Goal: Ask a question

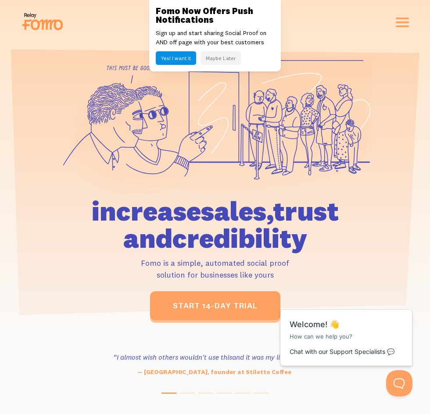
click at [218, 58] on button "Maybe Later" at bounding box center [220, 58] width 40 height 14
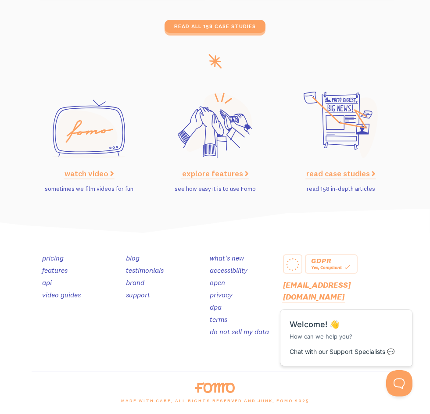
scroll to position [3974, 0]
click at [407, 278] on div "GDPR Yes, Compliant [EMAIL_ADDRESS][DOMAIN_NAME] we're on Twitter and Instagram…" at bounding box center [215, 323] width 430 height 181
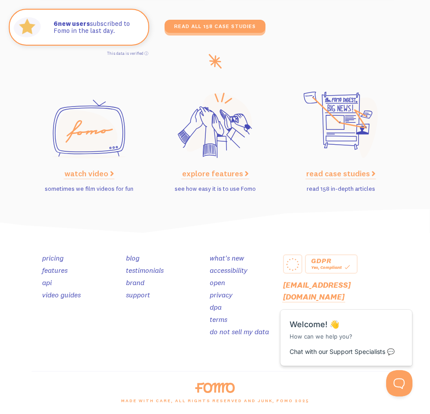
scroll to position [3886, 0]
click at [394, 355] on p "Chat with our Support Specialists 💬" at bounding box center [345, 352] width 113 height 10
click at [398, 381] on button "Open Beacon popover" at bounding box center [397, 381] width 26 height 26
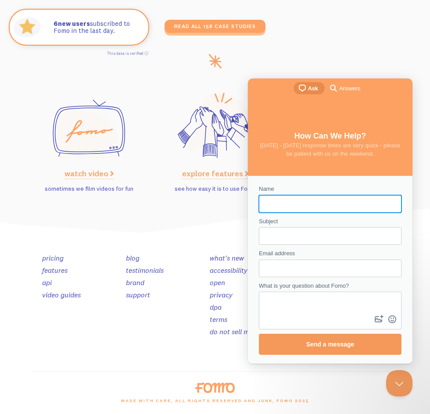
scroll to position [0, 0]
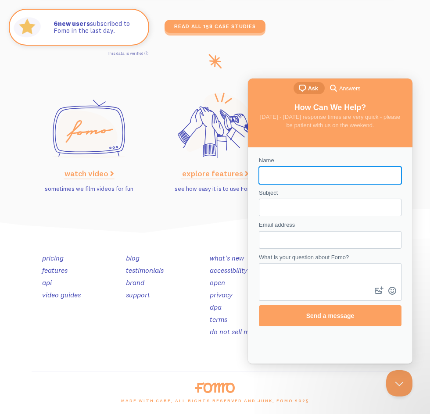
click at [309, 206] on form "Name Subject Email address What is your question about Fomo? image-plus emoji c…" at bounding box center [330, 241] width 142 height 170
type input "[PERSON_NAME]"
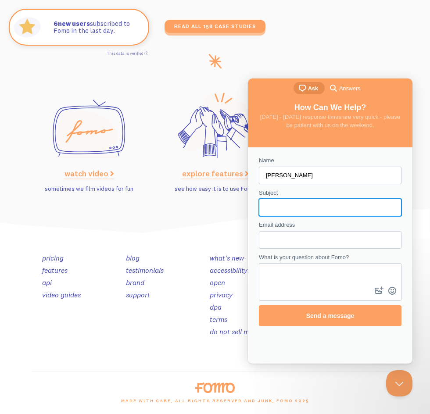
click at [298, 209] on input "Subject" at bounding box center [330, 207] width 128 height 16
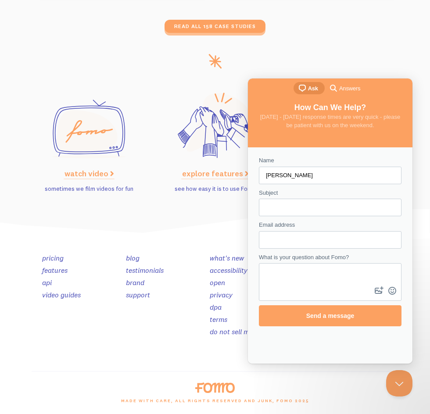
click at [285, 196] on div "Subject" at bounding box center [330, 202] width 142 height 28
click at [284, 203] on input "Subject" at bounding box center [330, 207] width 128 height 16
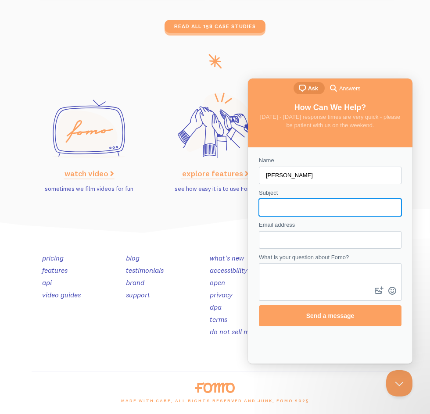
paste input "Partnership Inquiry for Our Businesses"
type input "Partnership Inquiry for Our Businesses"
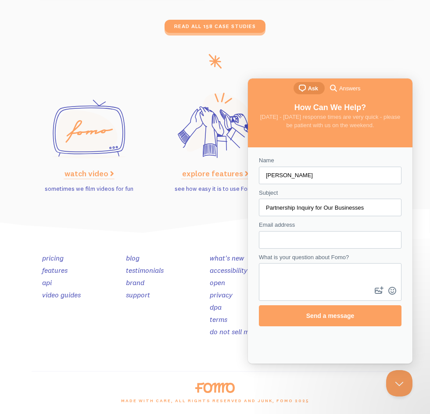
click at [296, 236] on input "Email address" at bounding box center [330, 240] width 128 height 16
paste input "[PERSON_NAME][EMAIL_ADDRESS][DOMAIN_NAME]"
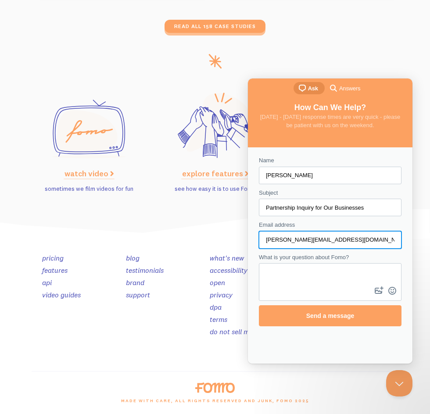
type input "[PERSON_NAME][EMAIL_ADDRESS][DOMAIN_NAME]"
click at [303, 273] on textarea "What is your question about Fomo?" at bounding box center [329, 274] width 141 height 21
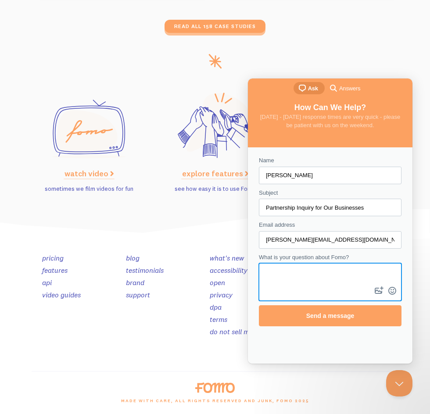
paste textarea "Hello, my name is [PERSON_NAME] from Global Skills Meet, [US_STATE]. We help bu…"
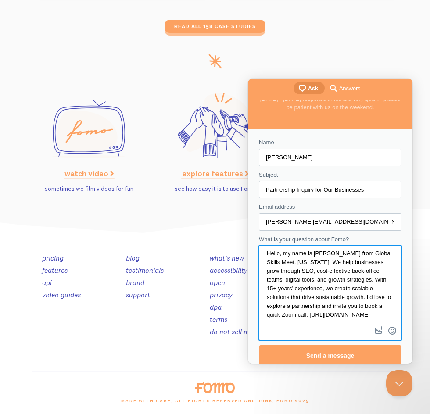
scroll to position [25, 0]
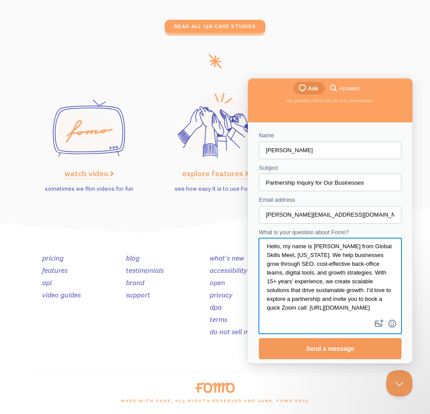
type textarea "Hello, my name is [PERSON_NAME] from Global Skills Meet, [US_STATE]. We help bu…"
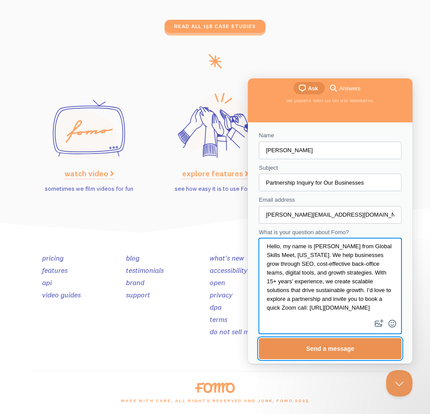
click at [326, 348] on span "Send a message" at bounding box center [330, 348] width 48 height 7
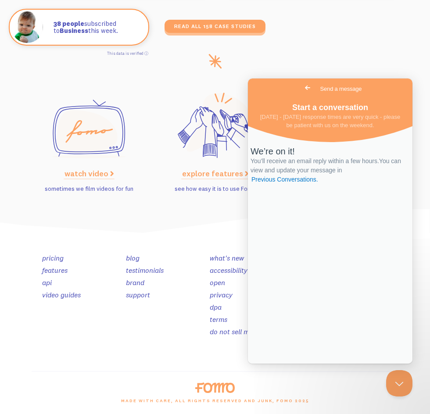
scroll to position [0, 0]
